Goal: Task Accomplishment & Management: Manage account settings

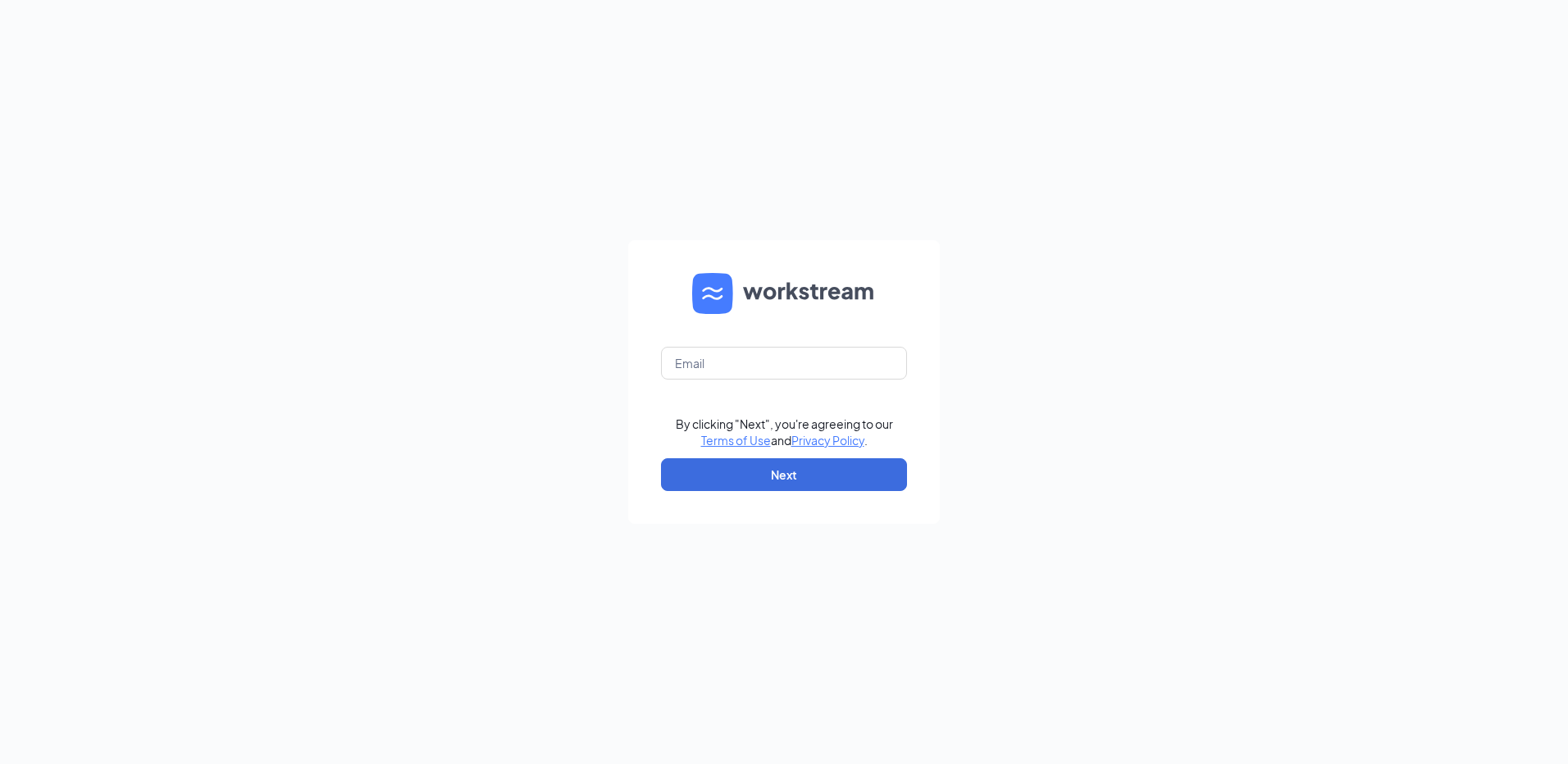
click at [709, 382] on form "By clicking "Next", you're agreeing to our Terms of Use and Privacy Policy . Ne…" at bounding box center [783, 382] width 312 height 284
click at [711, 374] on input "text" at bounding box center [784, 363] width 246 height 33
type input "rs034566@tacobell.com"
click at [804, 480] on button "Next" at bounding box center [784, 474] width 246 height 33
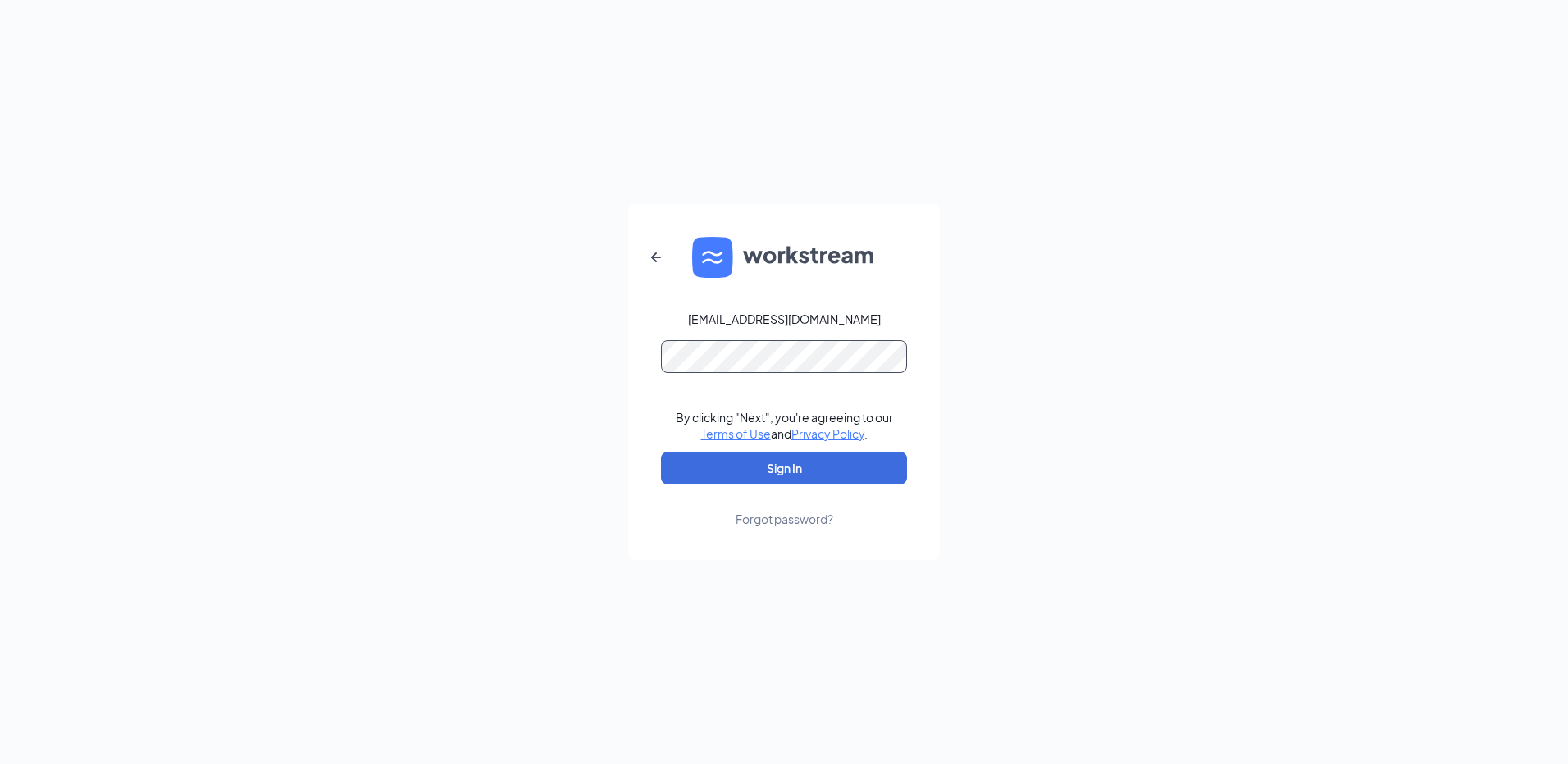
click at [661, 452] on button "Sign In" at bounding box center [784, 468] width 246 height 33
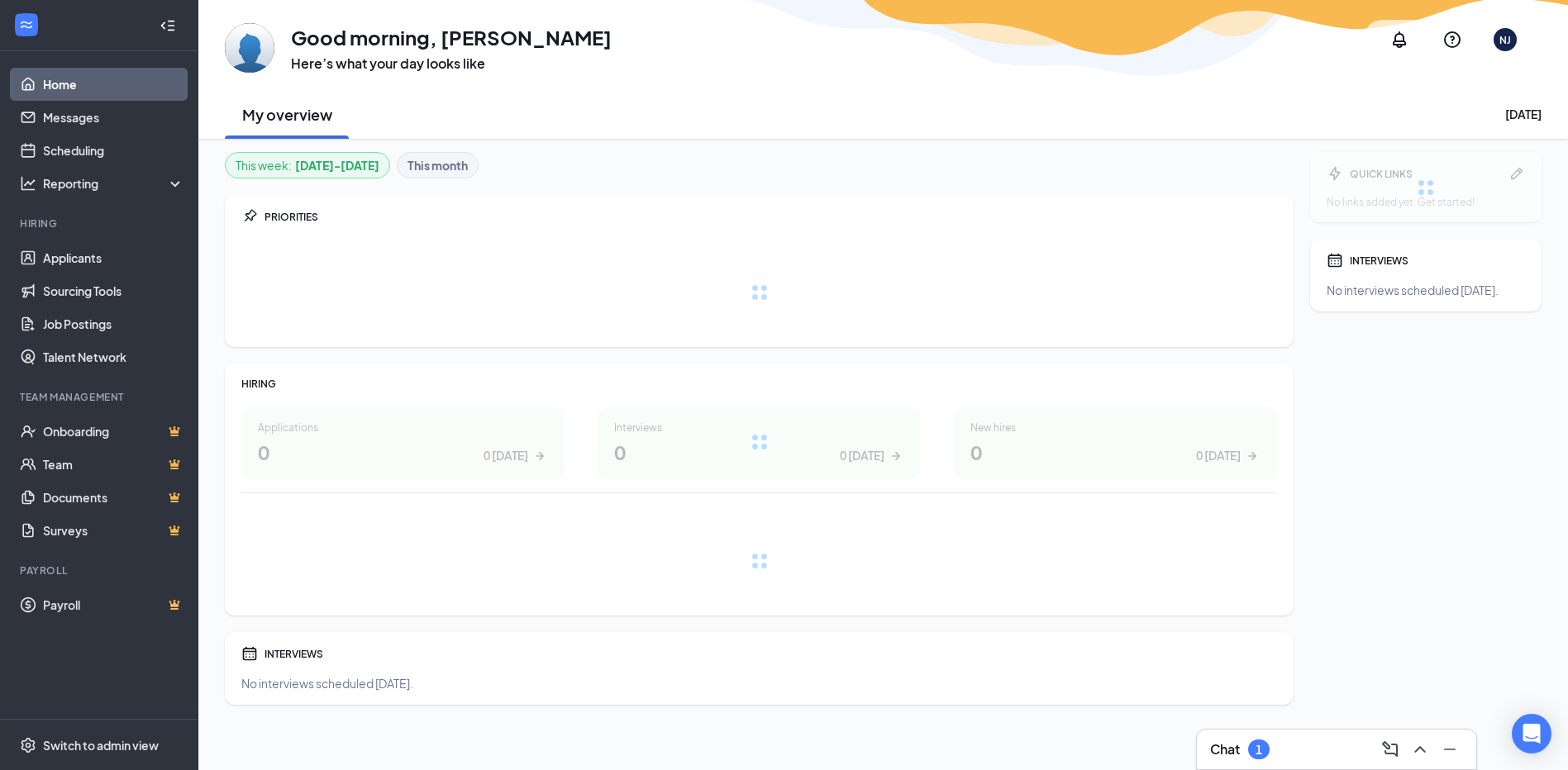
click at [1271, 742] on div "Chat 1" at bounding box center [1336, 750] width 253 height 27
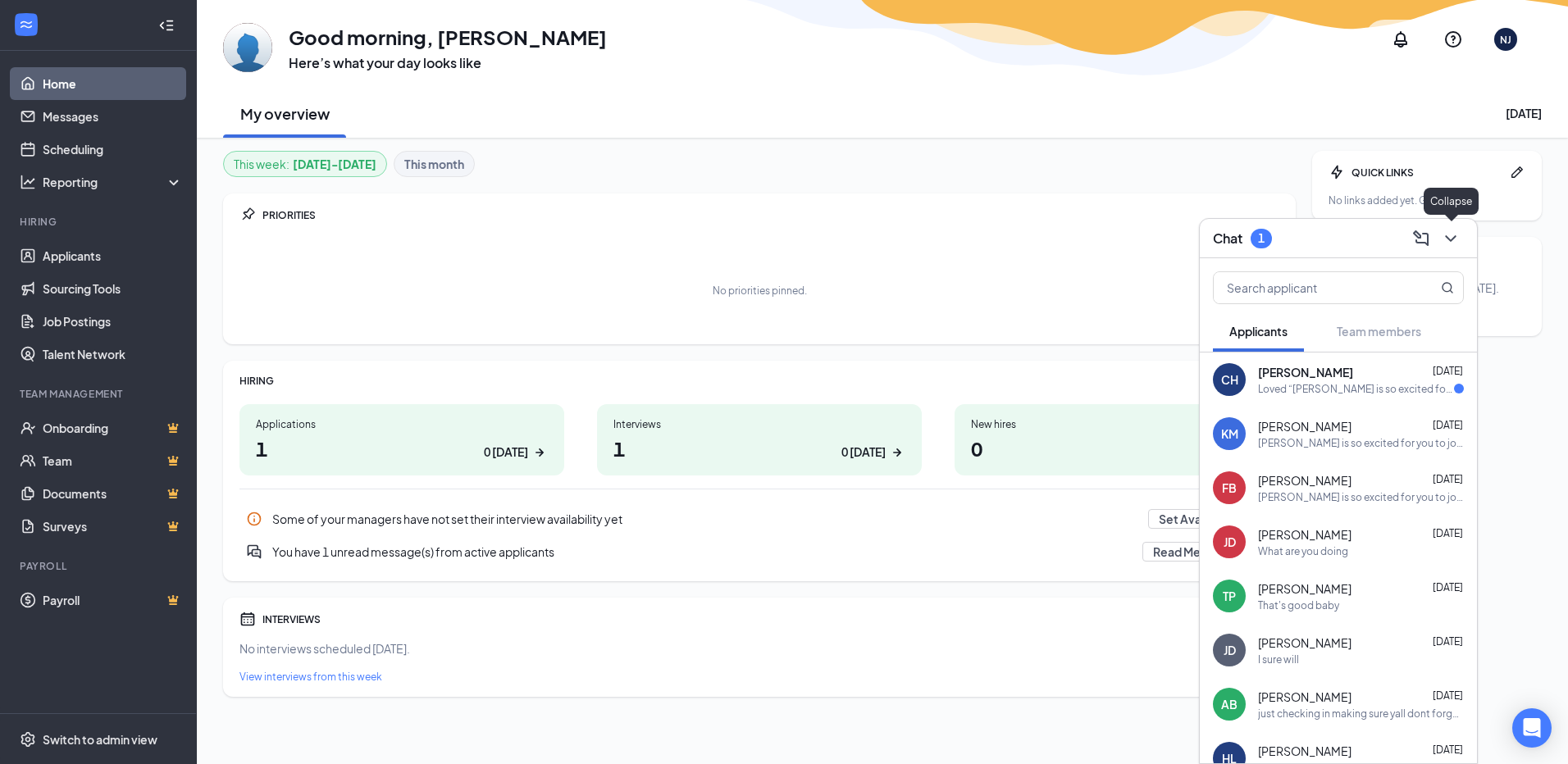
click at [1458, 243] on icon "ChevronDown" at bounding box center [1450, 239] width 20 height 20
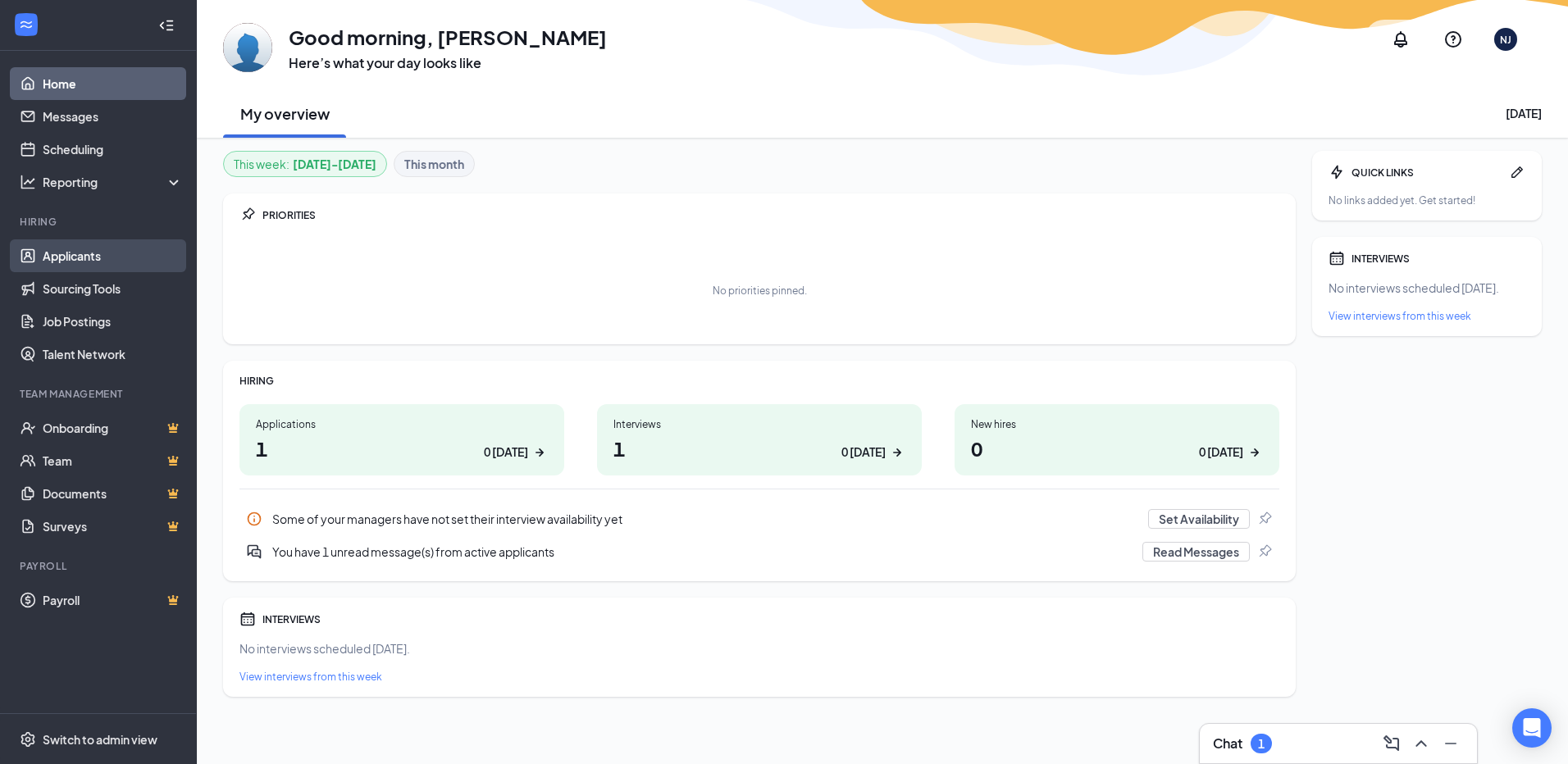
click at [75, 259] on link "Applicants" at bounding box center [113, 256] width 140 height 33
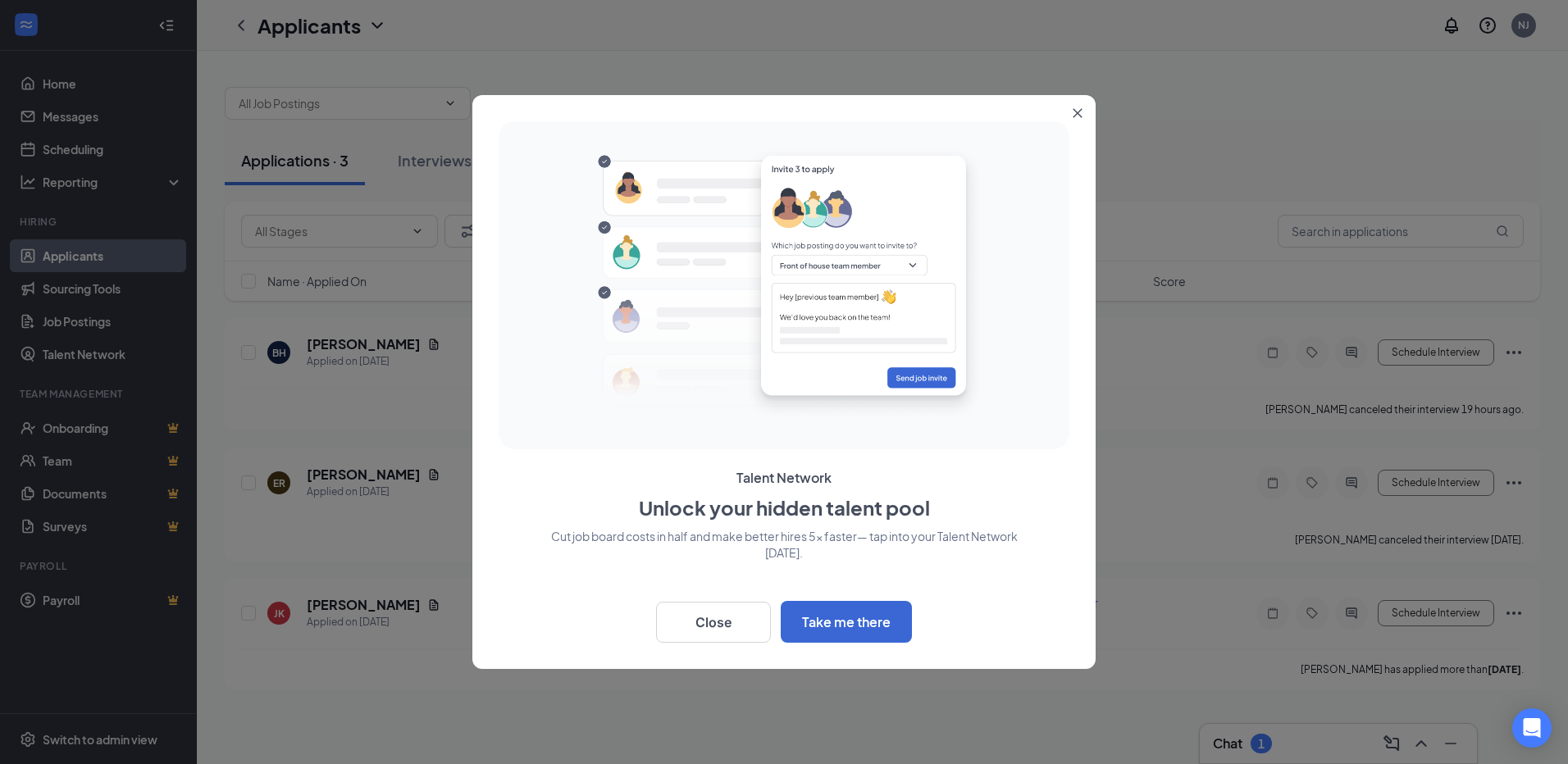
click at [1074, 109] on icon "Close" at bounding box center [1078, 114] width 9 height 9
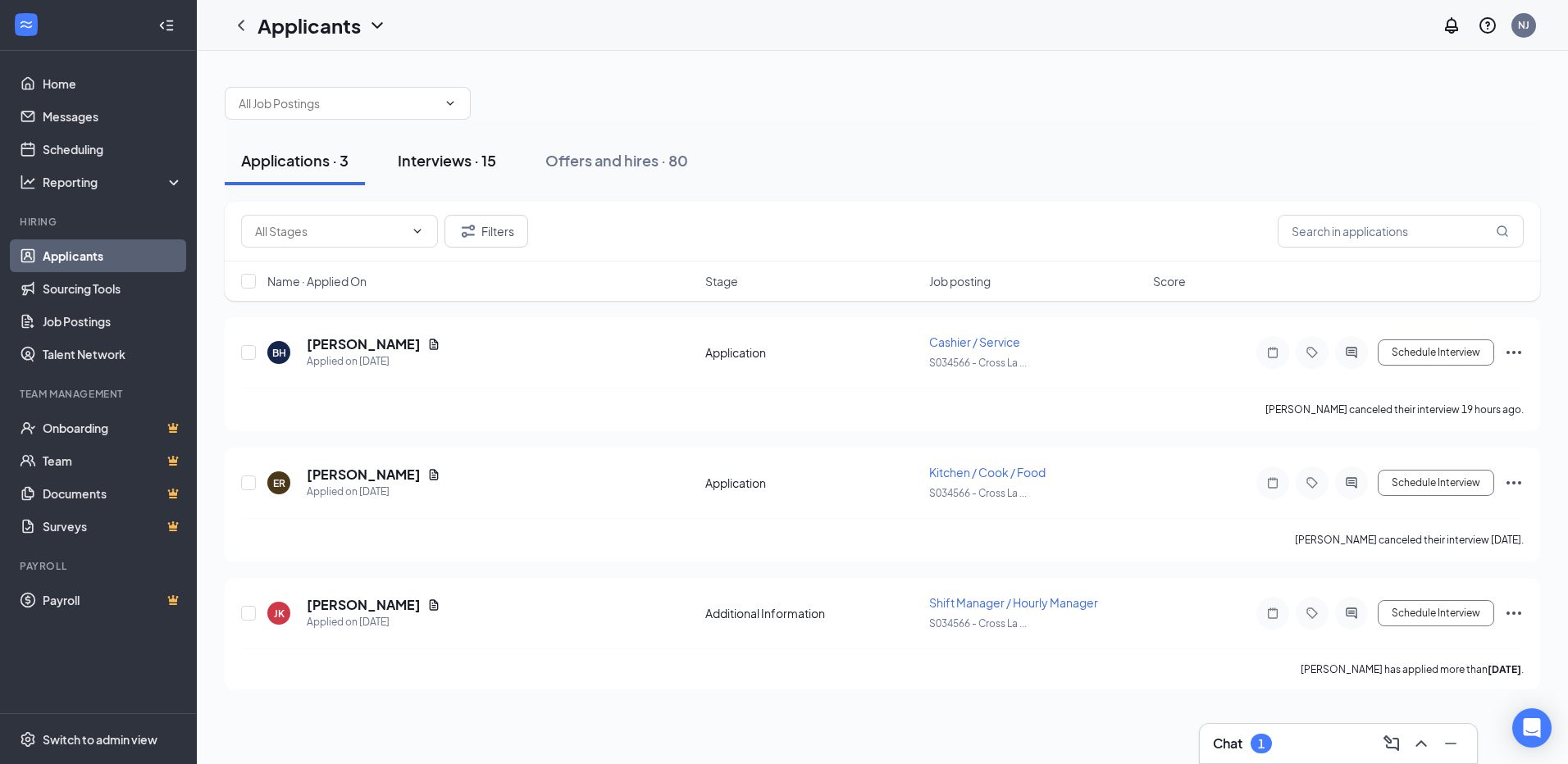
click at [462, 151] on div "Interviews · 15" at bounding box center [447, 160] width 98 height 21
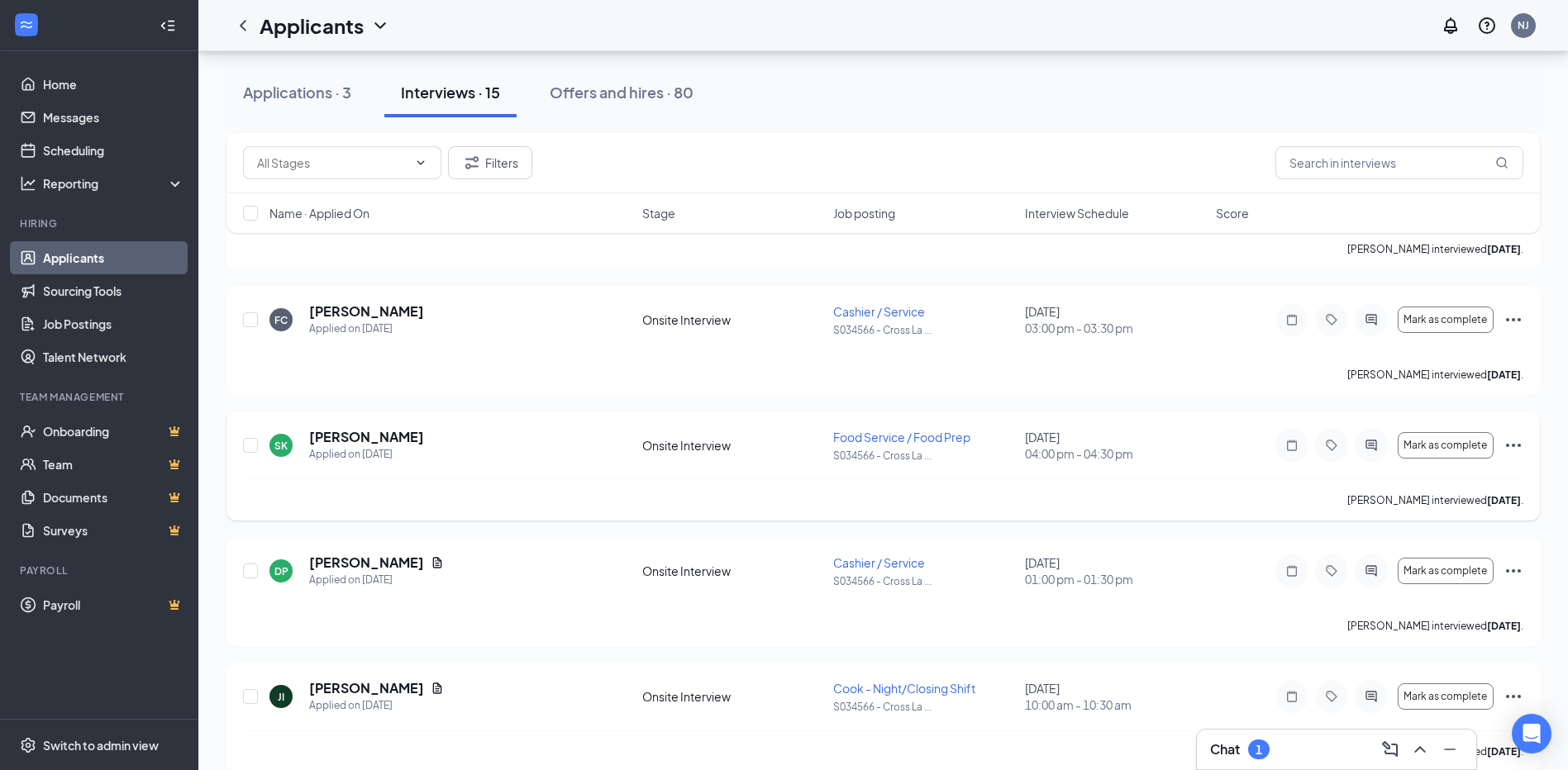
scroll to position [413, 0]
click at [1439, 441] on span "Mark as complete" at bounding box center [1444, 443] width 83 height 11
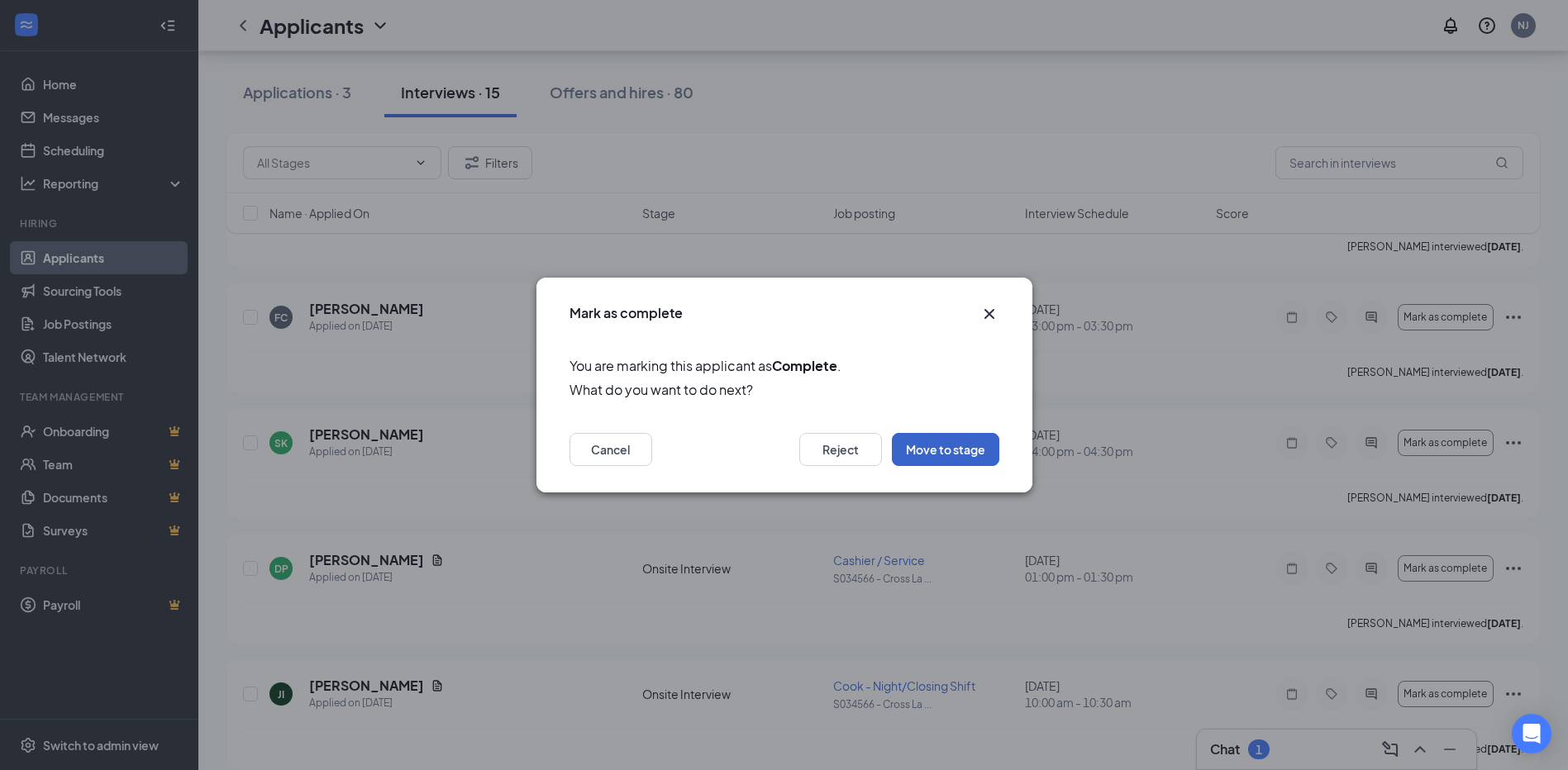
click at [921, 446] on button "Move to stage" at bounding box center [945, 449] width 108 height 33
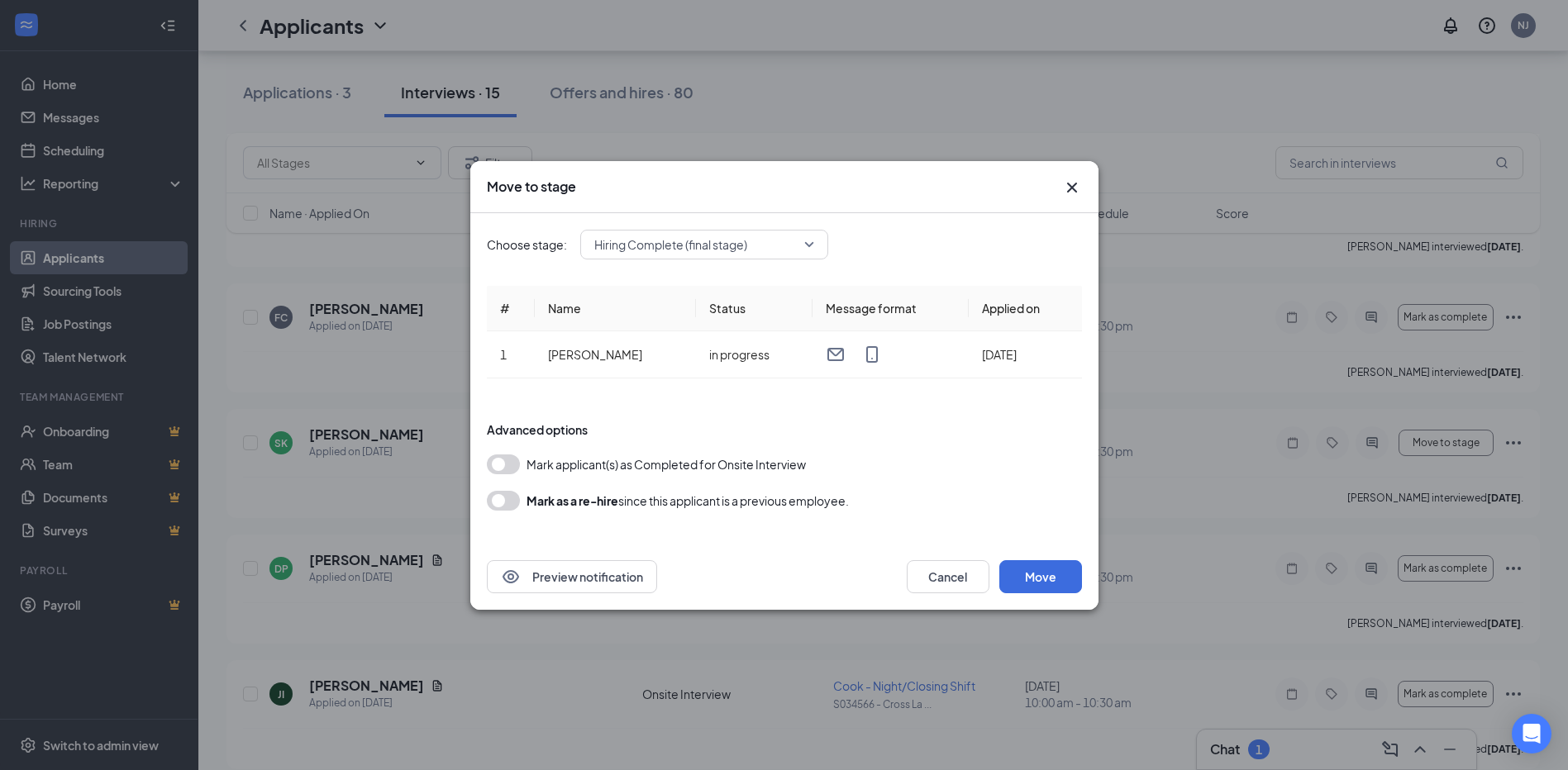
click at [506, 500] on button "button" at bounding box center [503, 500] width 33 height 20
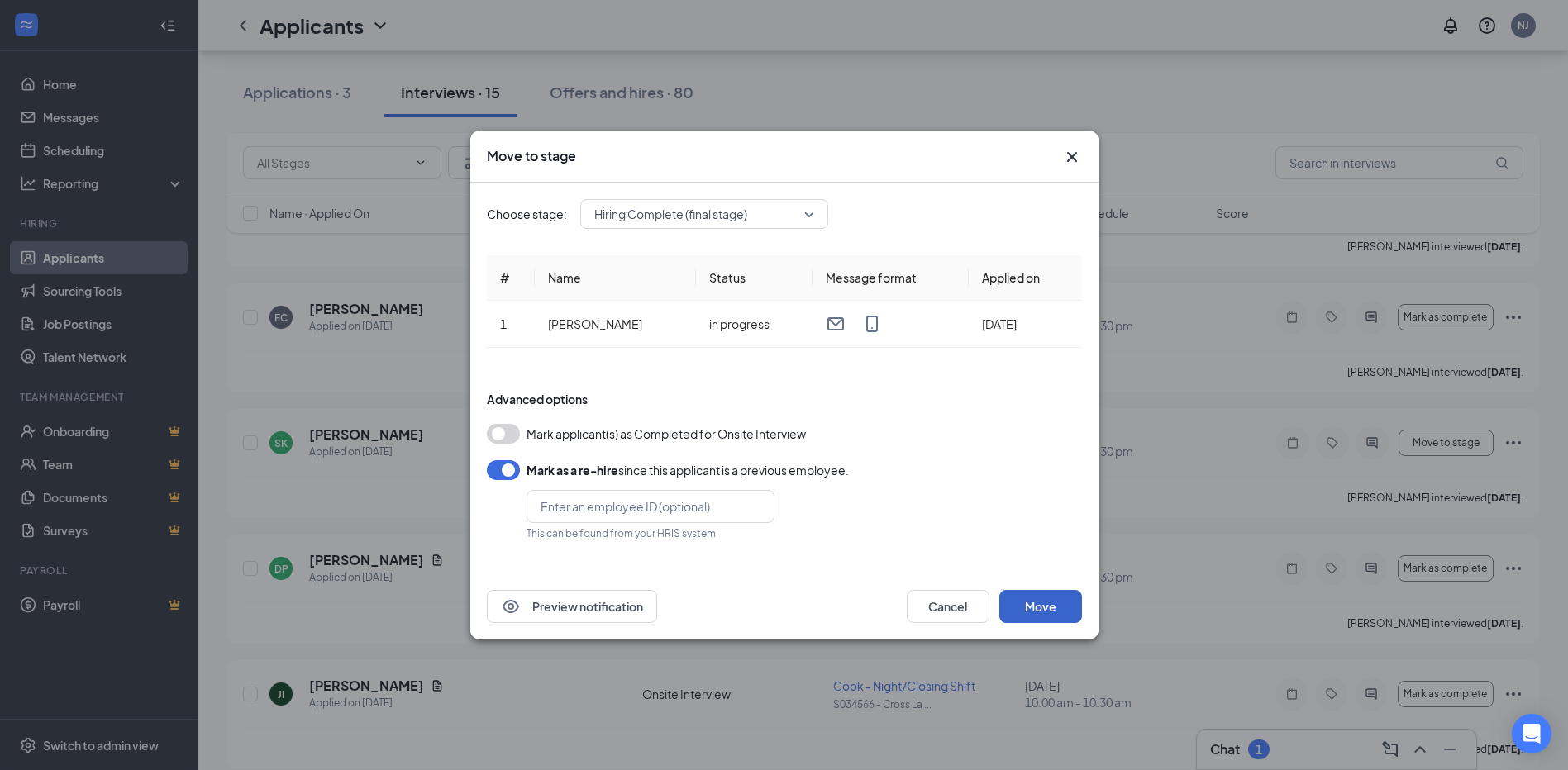
click at [1032, 601] on button "Move" at bounding box center [1040, 606] width 83 height 33
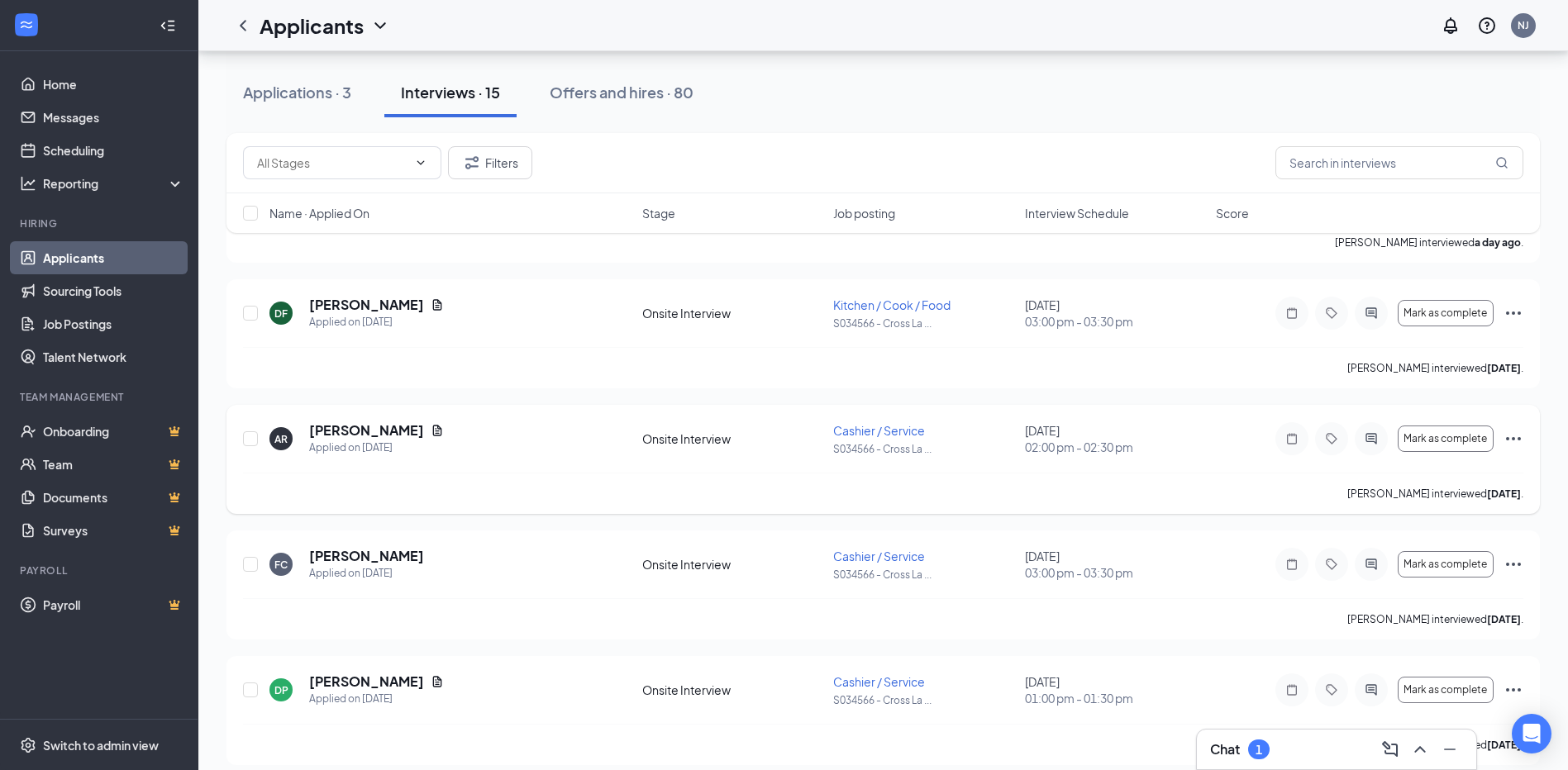
scroll to position [165, 0]
click at [1422, 572] on button "Mark as complete" at bounding box center [1445, 565] width 95 height 27
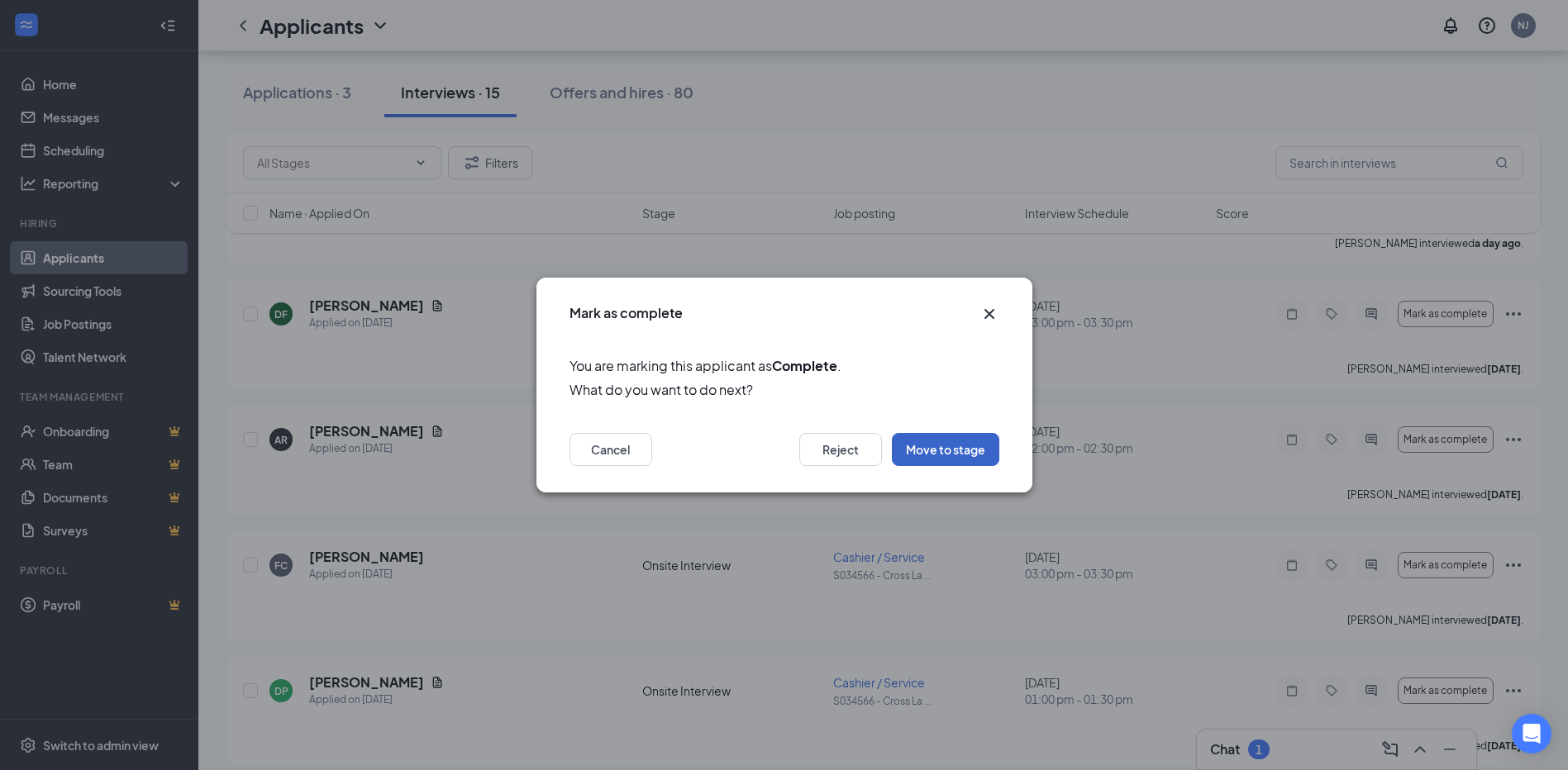
click at [930, 462] on button "Move to stage" at bounding box center [945, 449] width 108 height 33
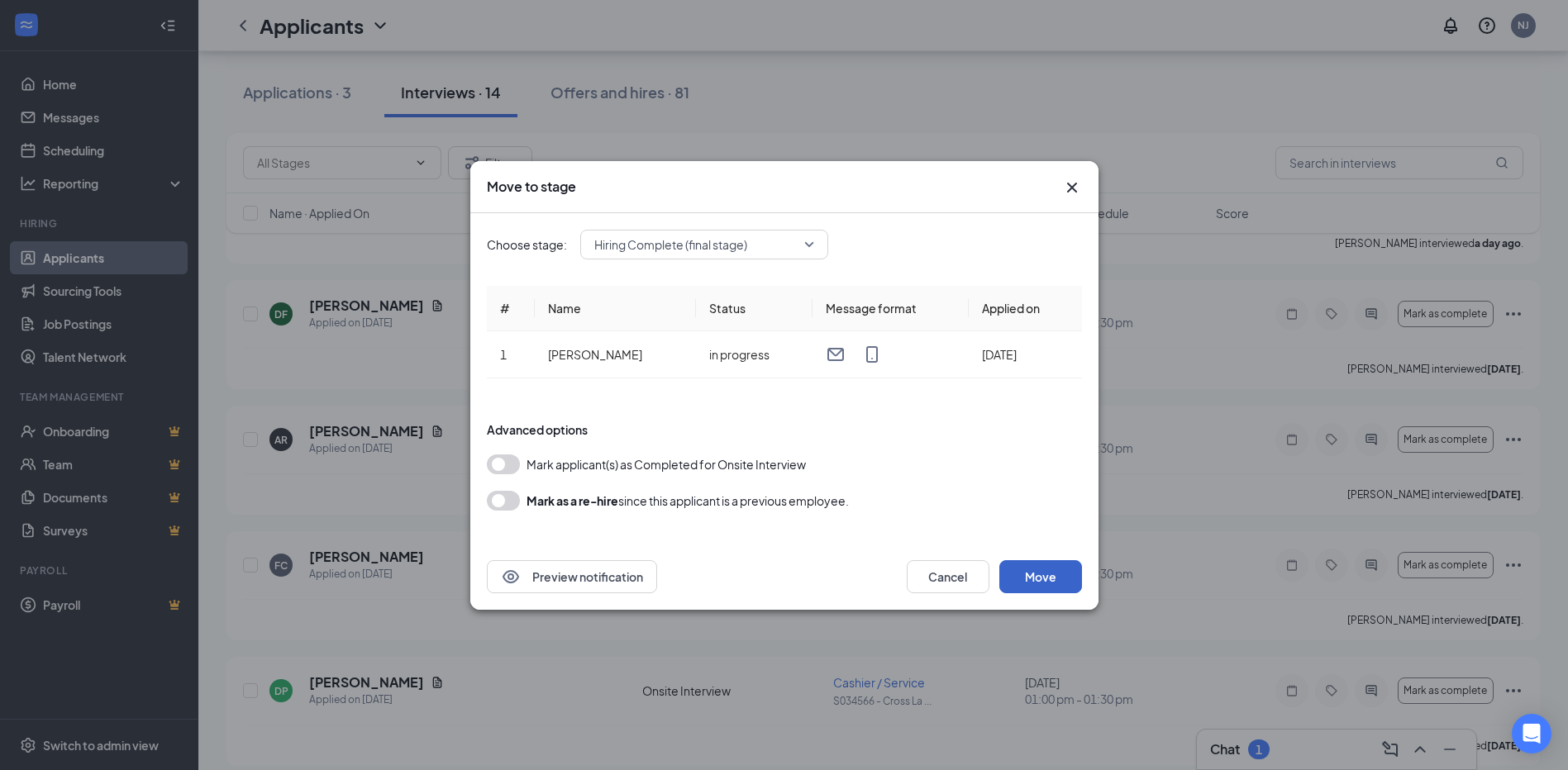
click at [1056, 570] on button "Move" at bounding box center [1040, 576] width 83 height 33
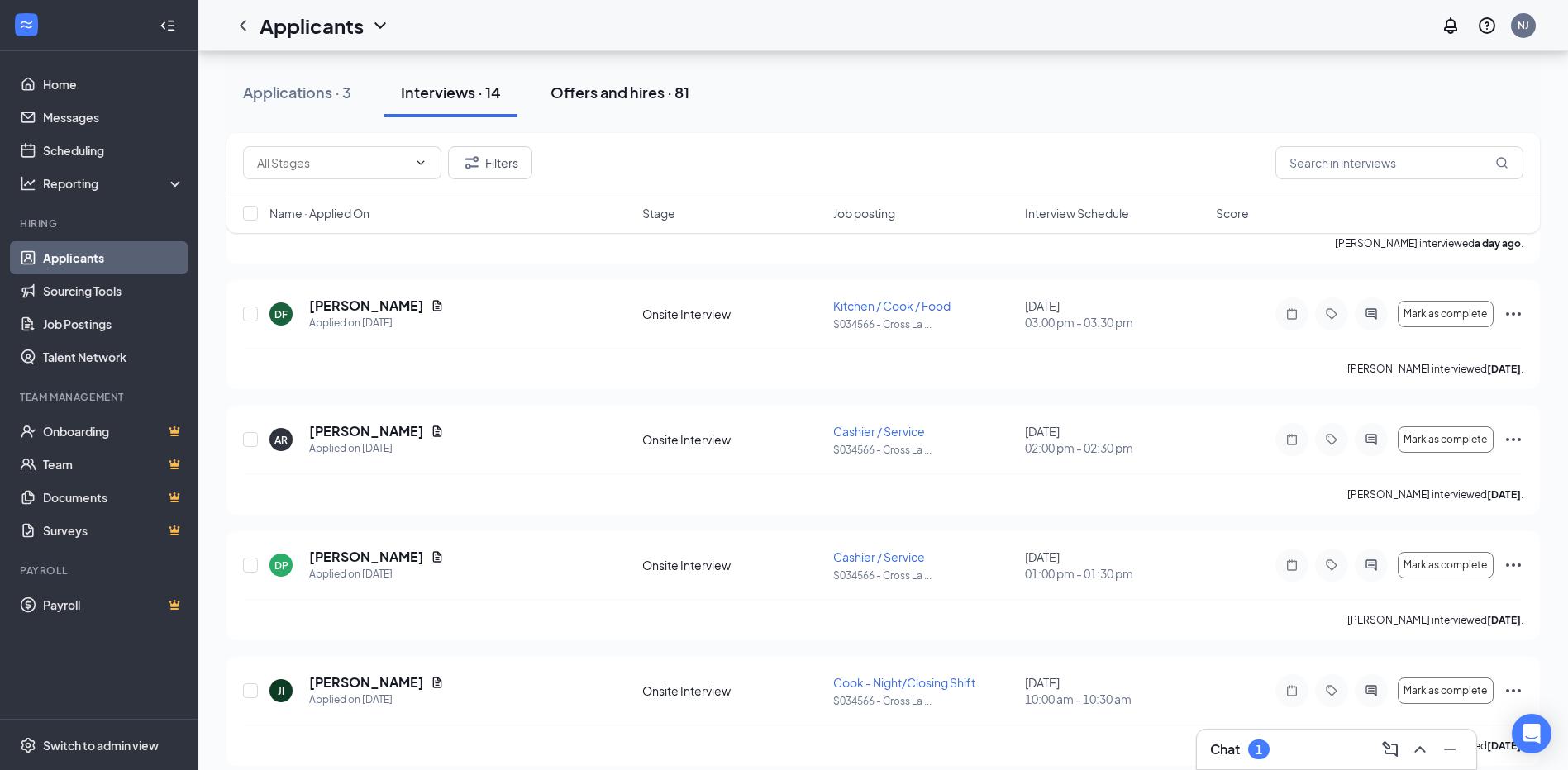
click at [621, 108] on button "Offers and hires · 81" at bounding box center [619, 93] width 172 height 50
